Goal: Information Seeking & Learning: Check status

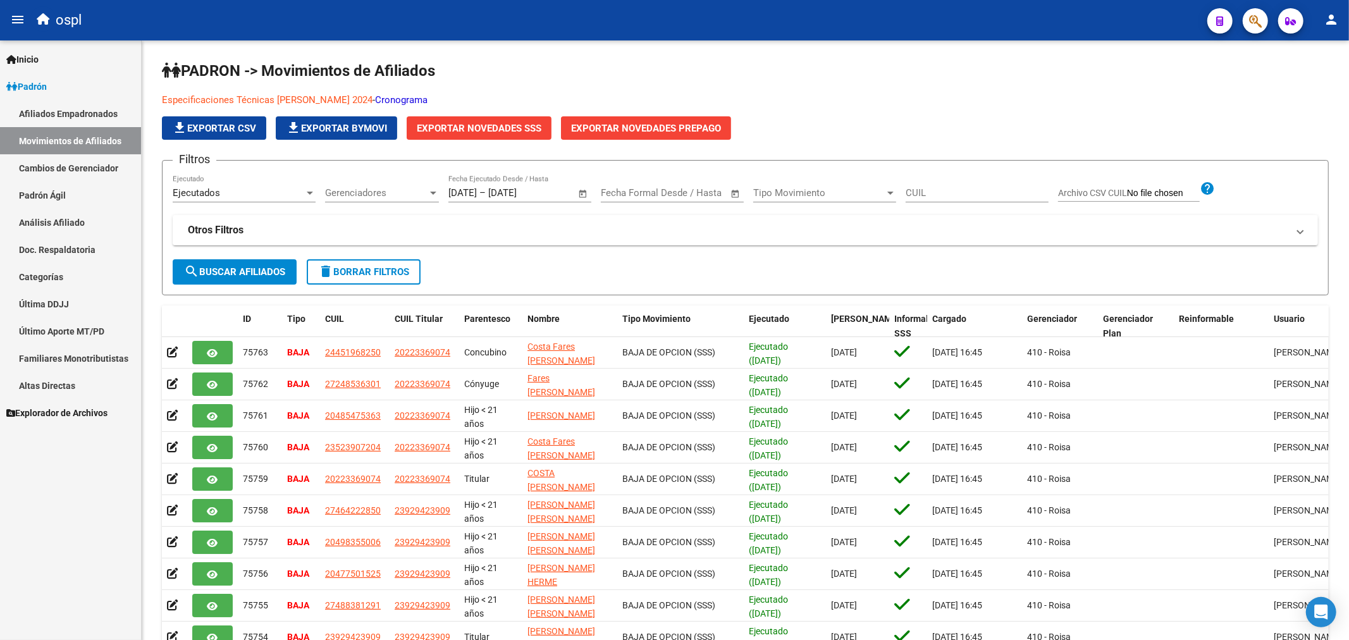
click at [113, 113] on link "Afiliados Empadronados" at bounding box center [70, 113] width 141 height 27
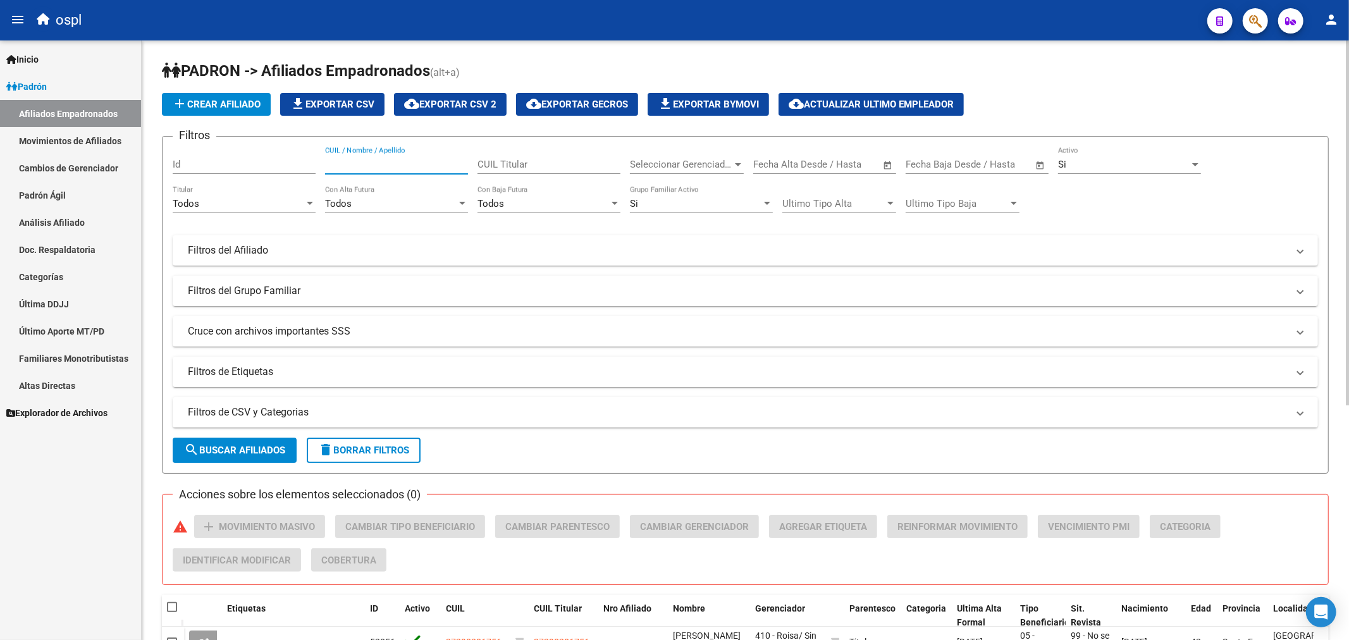
click at [380, 170] on input "CUIL / Nombre / Apellido" at bounding box center [396, 164] width 143 height 11
click at [381, 168] on input "27437269799" at bounding box center [396, 164] width 143 height 11
type input "27437269799"
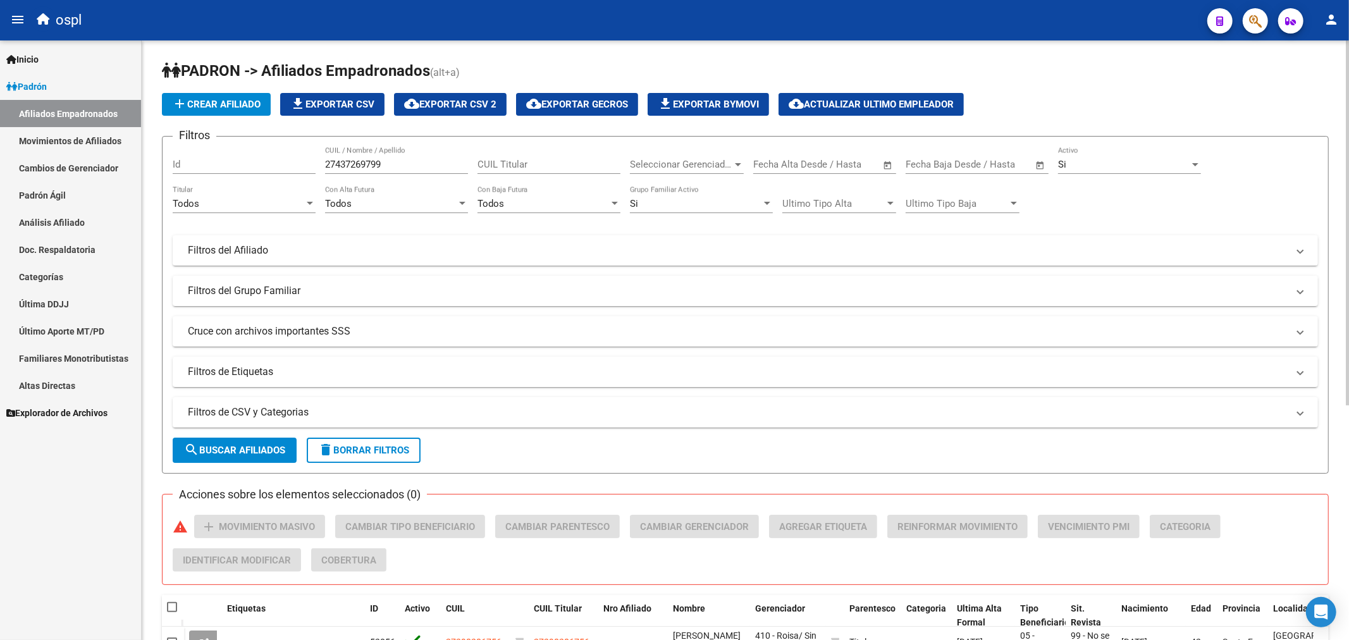
click at [515, 173] on div "CUIL Titular" at bounding box center [548, 160] width 143 height 27
paste input "27437269799"
type input "27437269799"
click at [560, 197] on div "Todos Con Baja Futura" at bounding box center [548, 199] width 143 height 27
click at [560, 197] on span "Todos" at bounding box center [548, 204] width 143 height 28
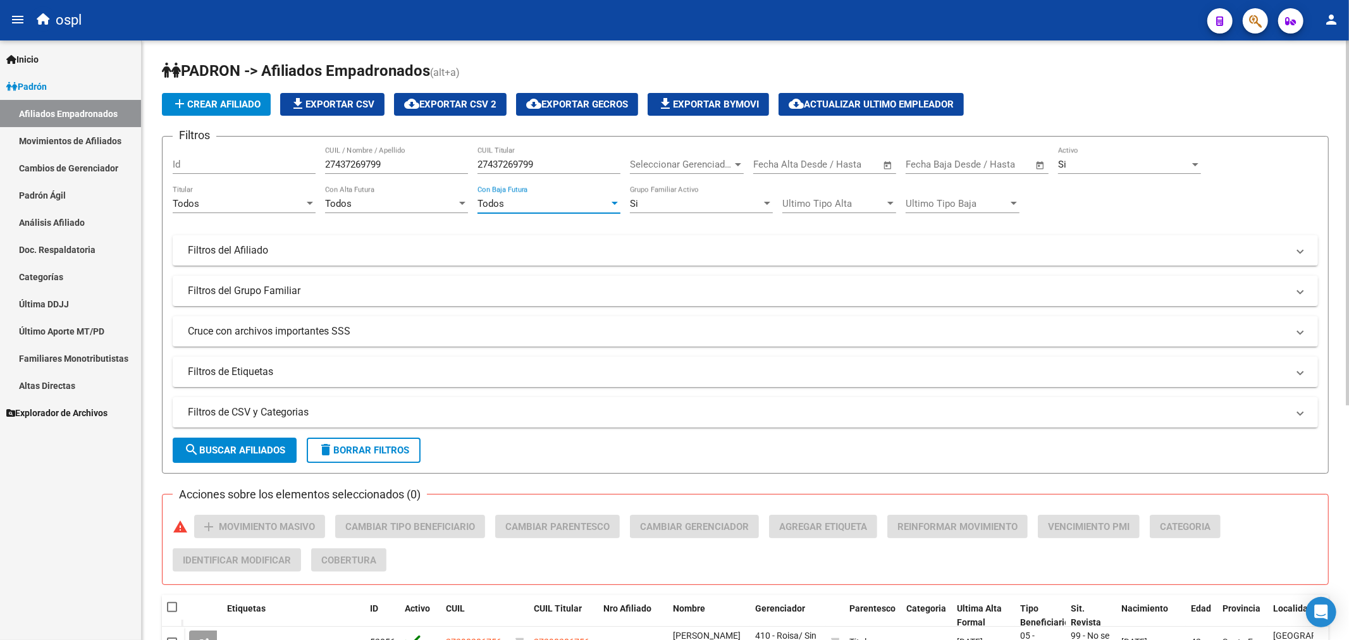
click at [261, 443] on button "search Buscar Afiliados" at bounding box center [235, 450] width 124 height 25
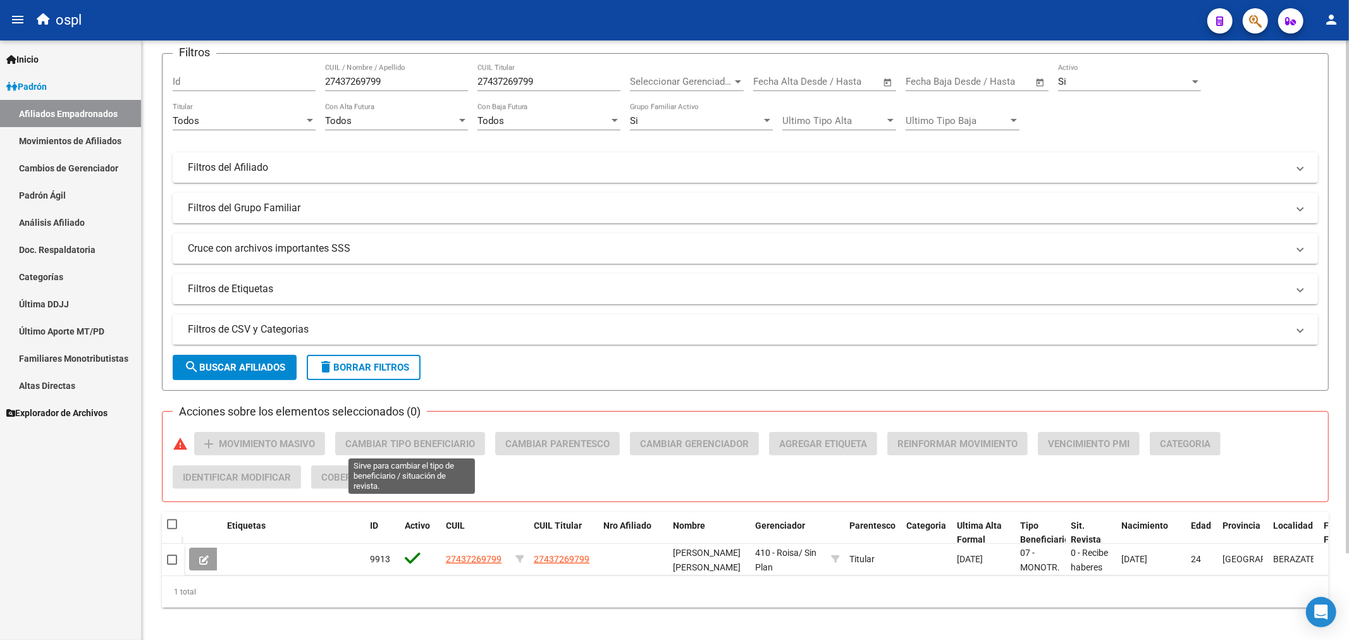
scroll to position [84, 0]
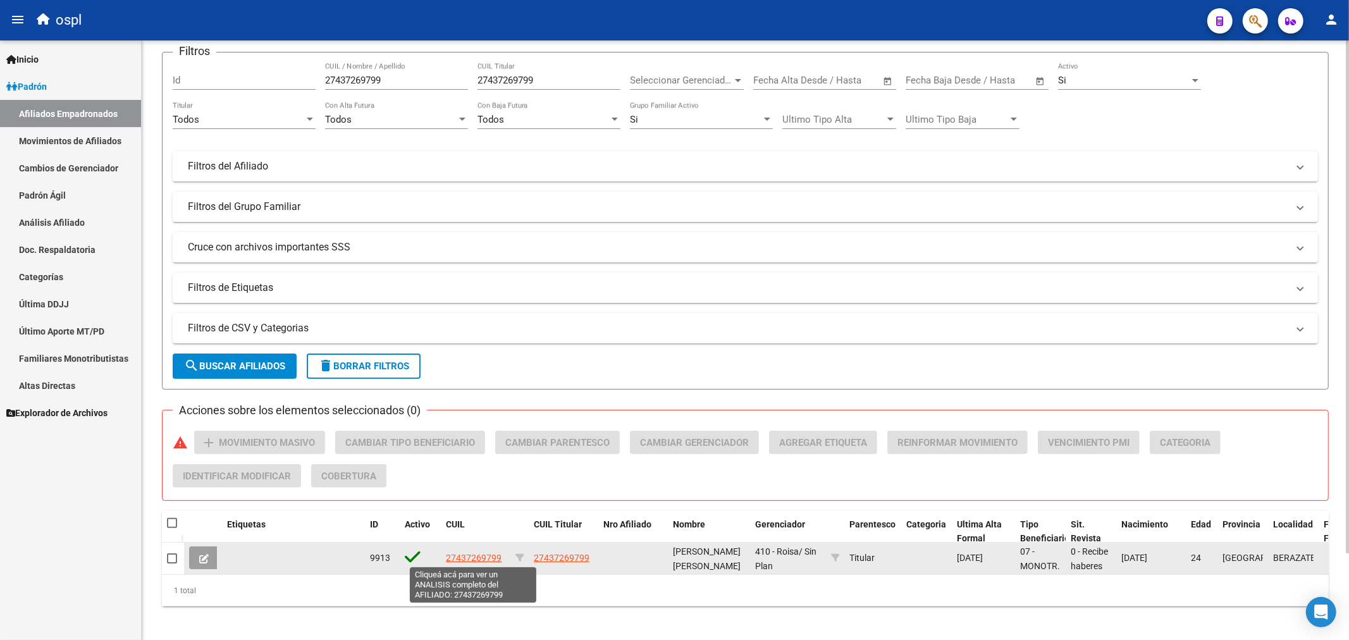
click at [465, 558] on span "27437269799" at bounding box center [474, 558] width 56 height 10
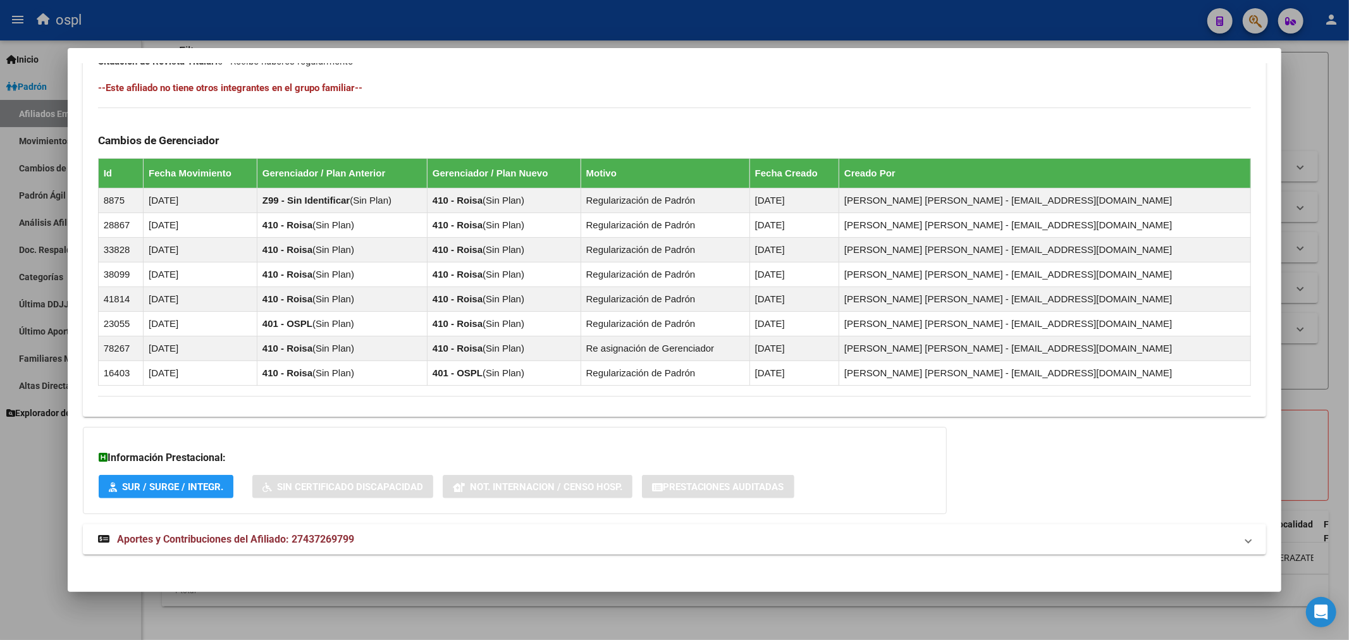
scroll to position [700, 0]
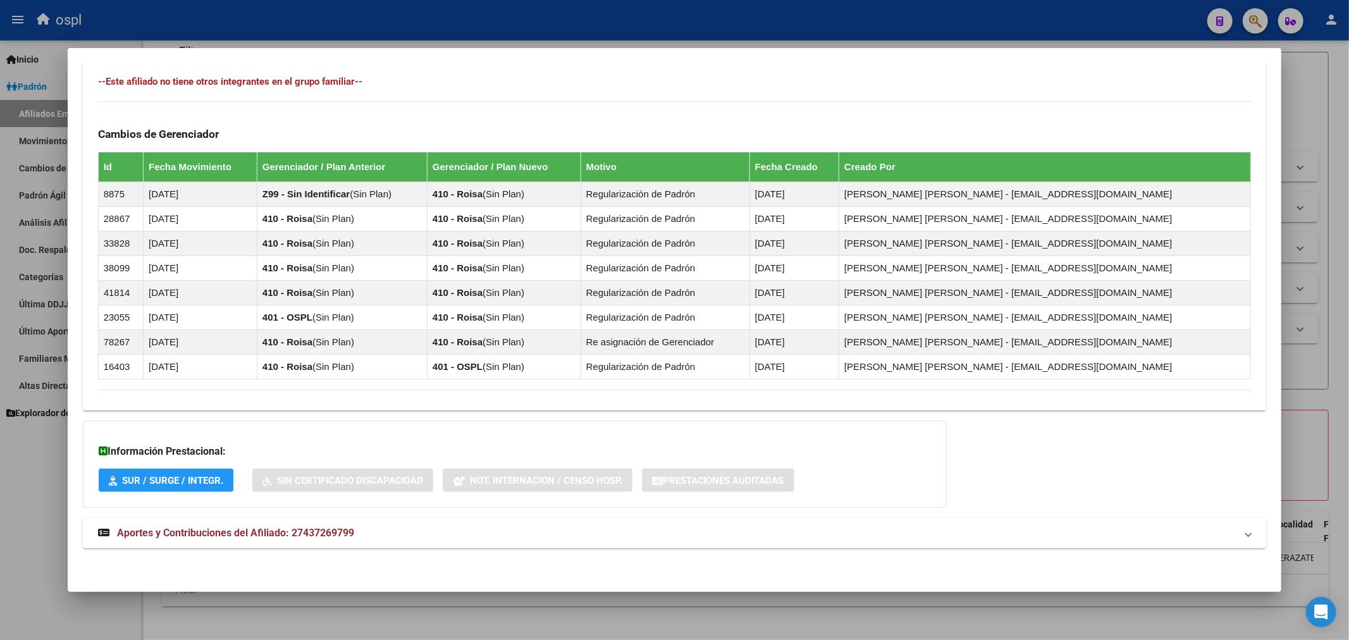
click at [306, 529] on span "Aportes y Contribuciones del Afiliado: 27437269799" at bounding box center [235, 533] width 237 height 12
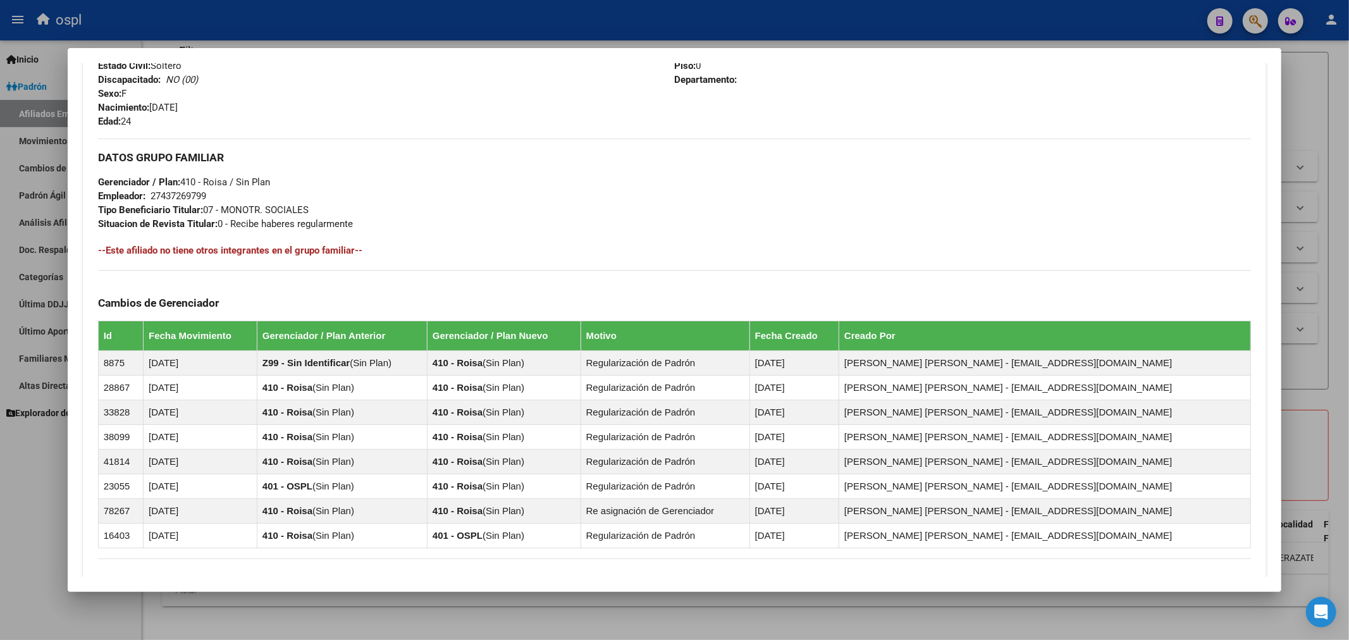
scroll to position [529, 0]
click at [175, 29] on div at bounding box center [674, 320] width 1349 height 640
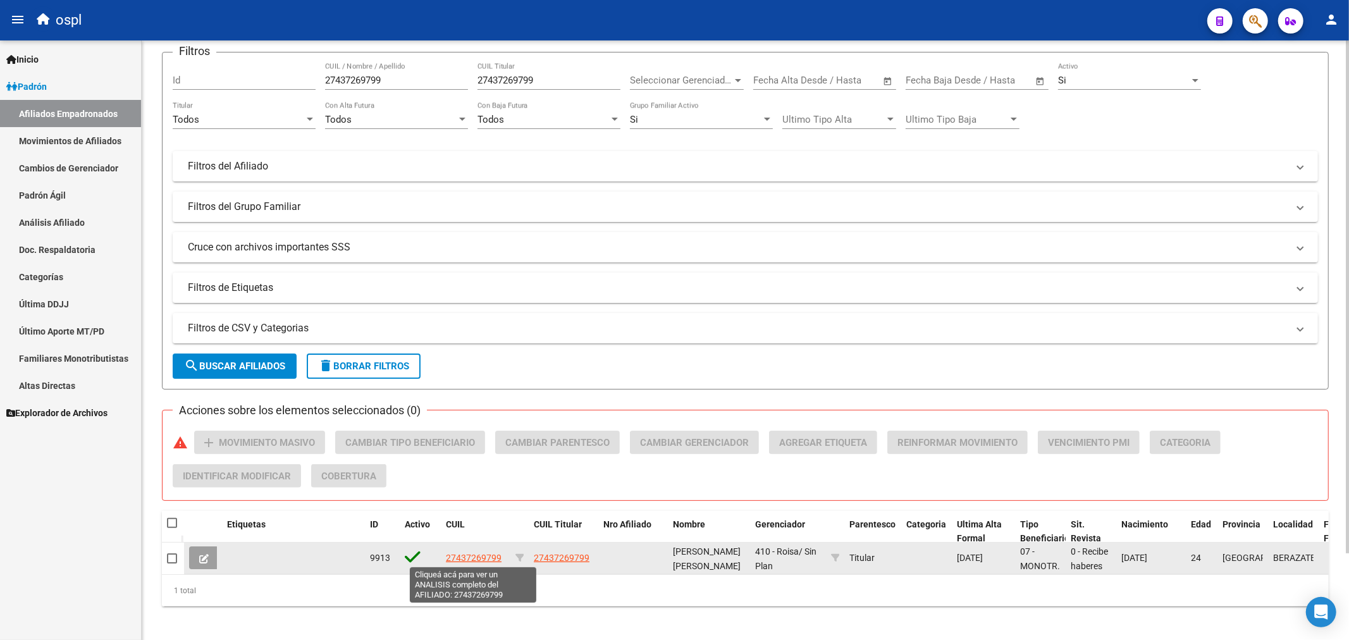
click at [492, 555] on span "27437269799" at bounding box center [474, 558] width 56 height 10
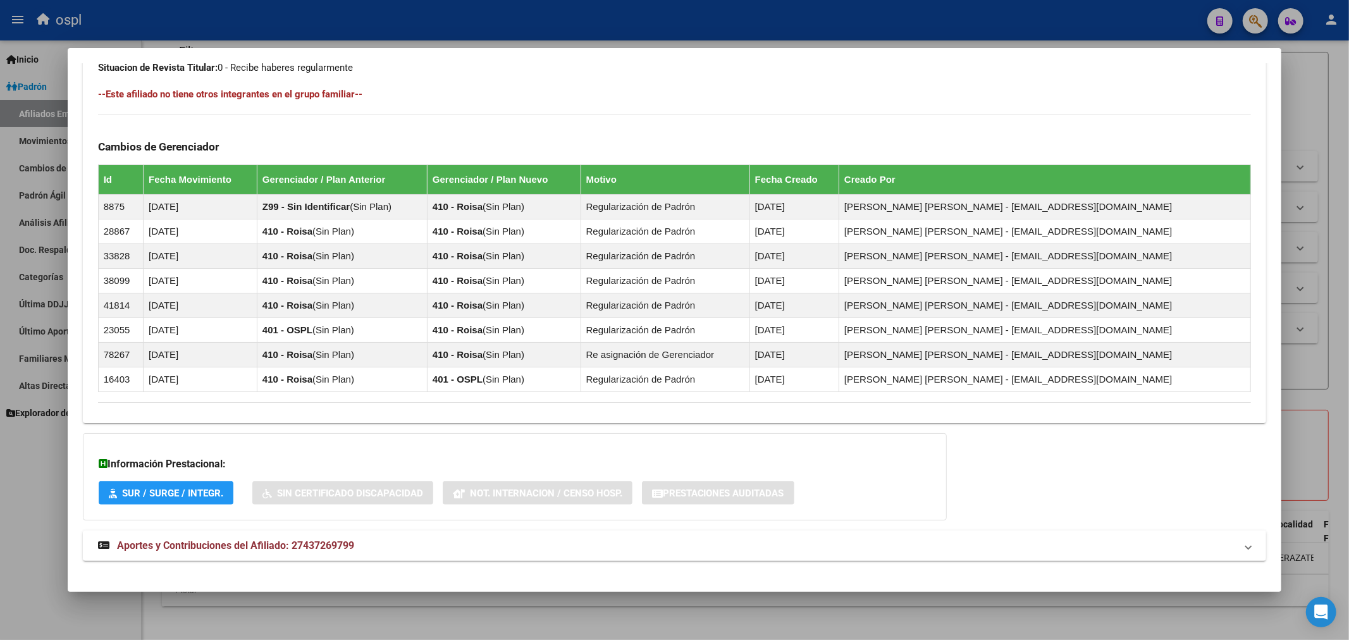
scroll to position [700, 0]
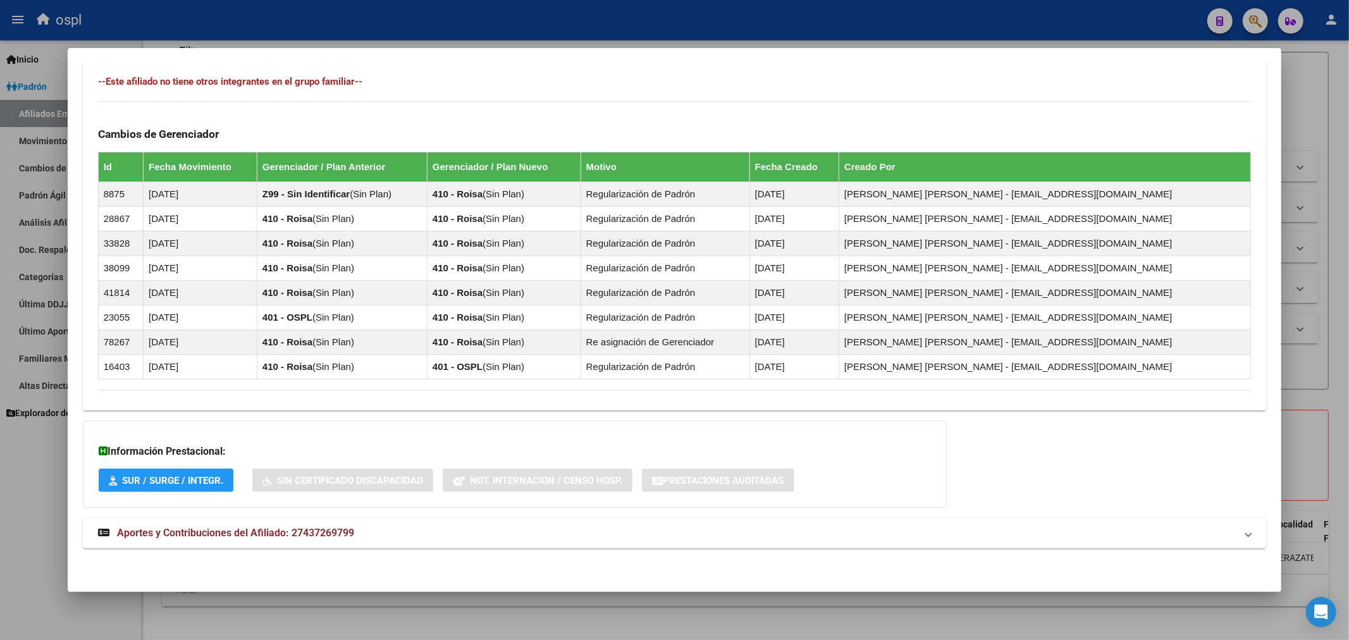
click at [247, 525] on mat-expansion-panel-header "Aportes y Contribuciones del Afiliado: 27437269799" at bounding box center [675, 533] width 1184 height 30
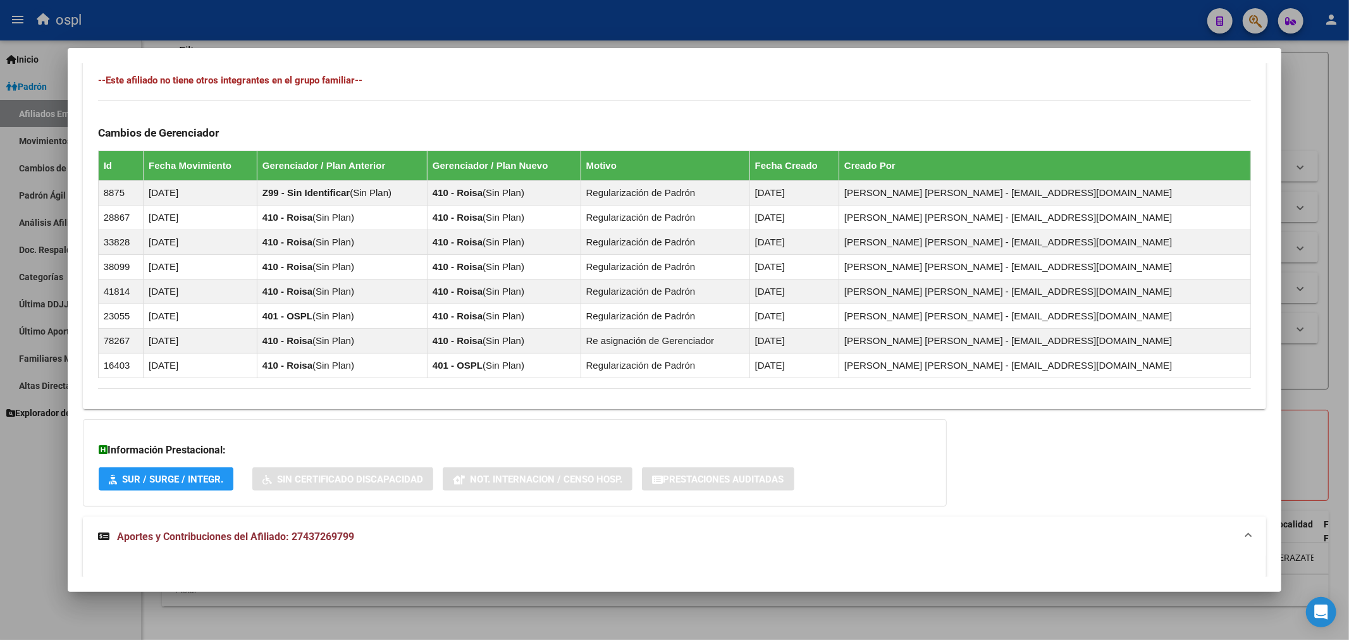
click at [249, 529] on mat-expansion-panel-header "Aportes y Contribuciones del Afiliado: 27437269799" at bounding box center [675, 537] width 1184 height 40
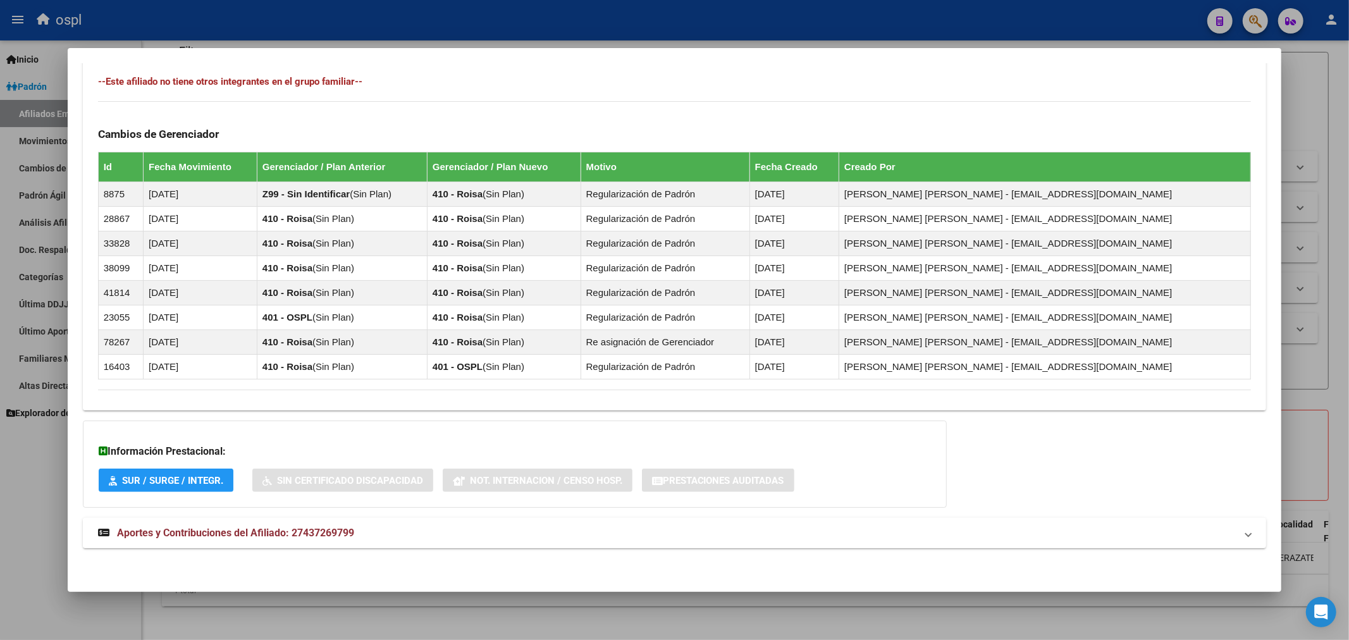
click at [249, 529] on span "Aportes y Contribuciones del Afiliado: 27437269799" at bounding box center [235, 533] width 237 height 12
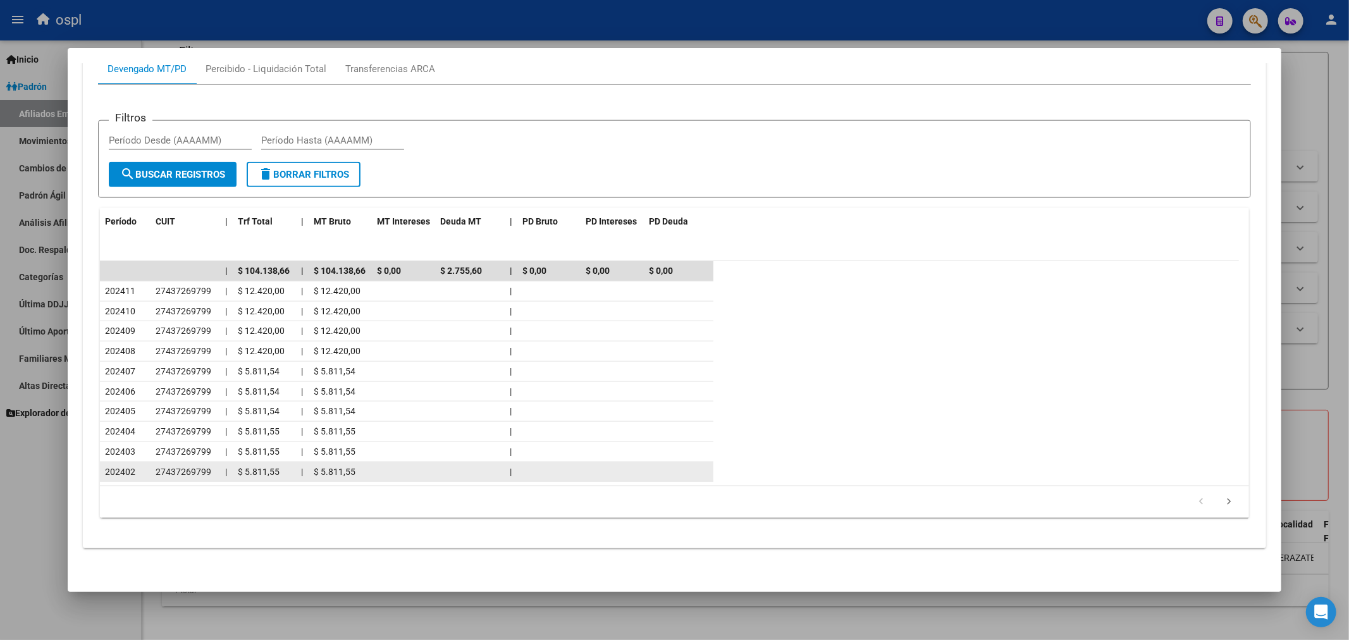
scroll to position [1268, 0]
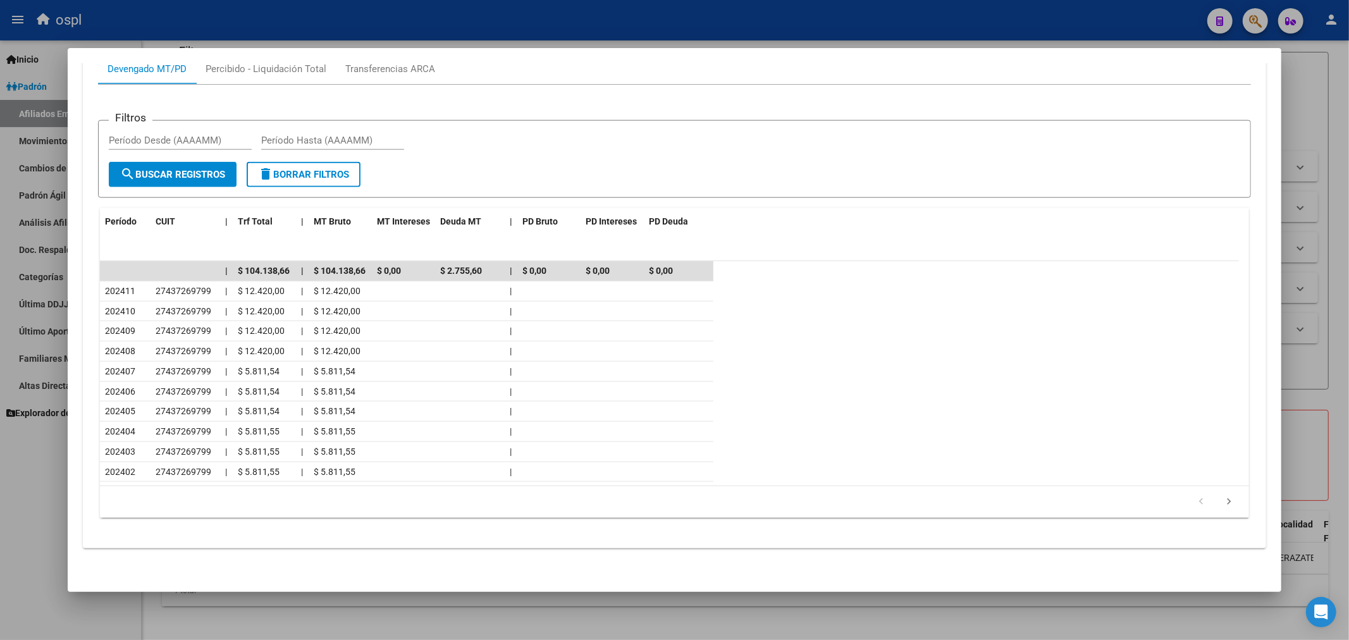
drag, startPoint x: 548, startPoint y: 10, endPoint x: 545, endPoint y: 17, distance: 7.6
click at [545, 17] on div at bounding box center [674, 320] width 1349 height 640
